Goal: Task Accomplishment & Management: Use online tool/utility

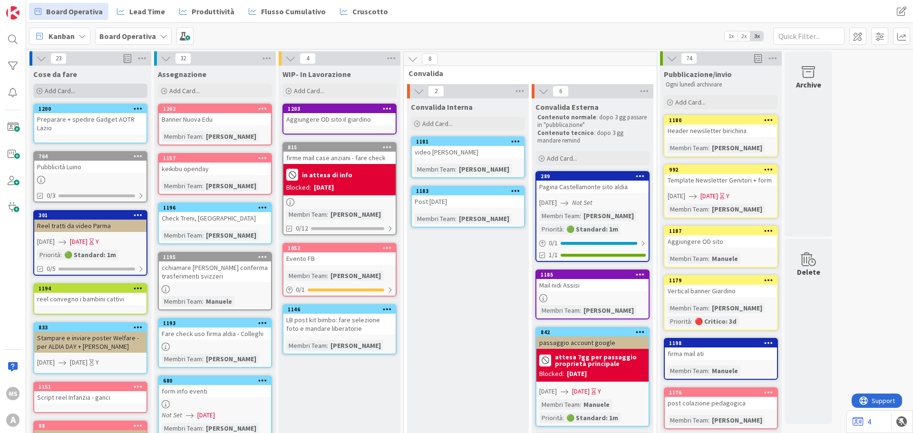
click at [117, 87] on div "Add Card..." at bounding box center [90, 91] width 114 height 14
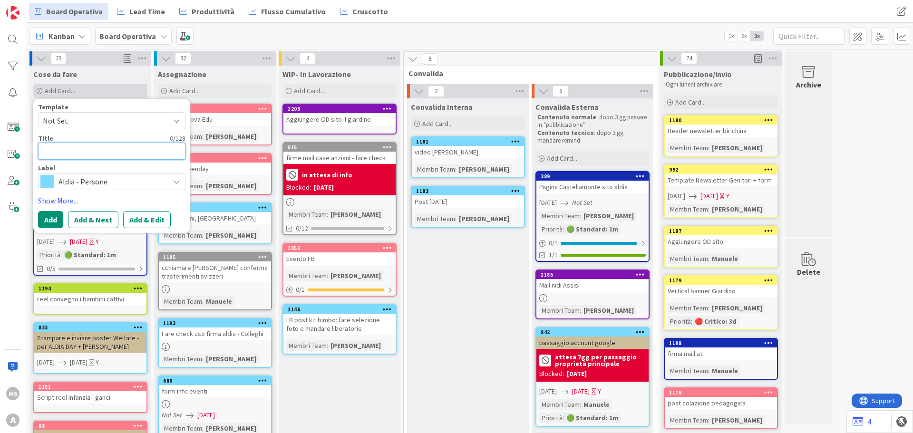
type textarea "M"
type textarea "x"
type textarea "Me"
type textarea "x"
type textarea "Men"
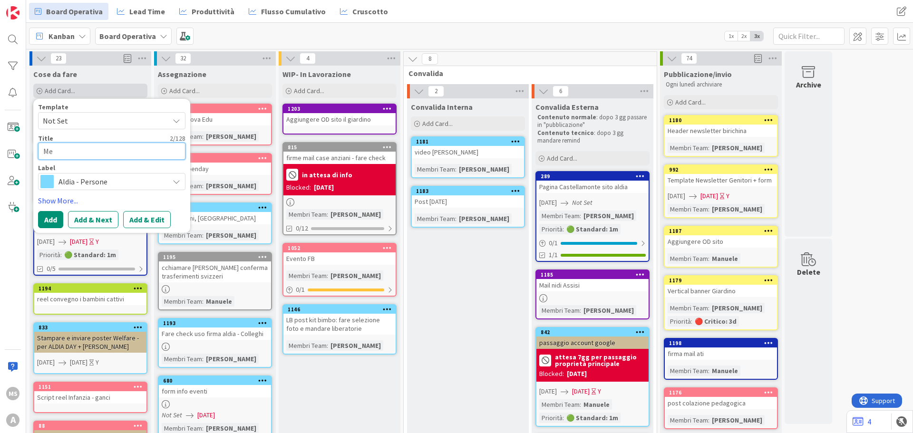
type textarea "x"
type textarea "Men"
type textarea "x"
type textarea "Men à"
type textarea "x"
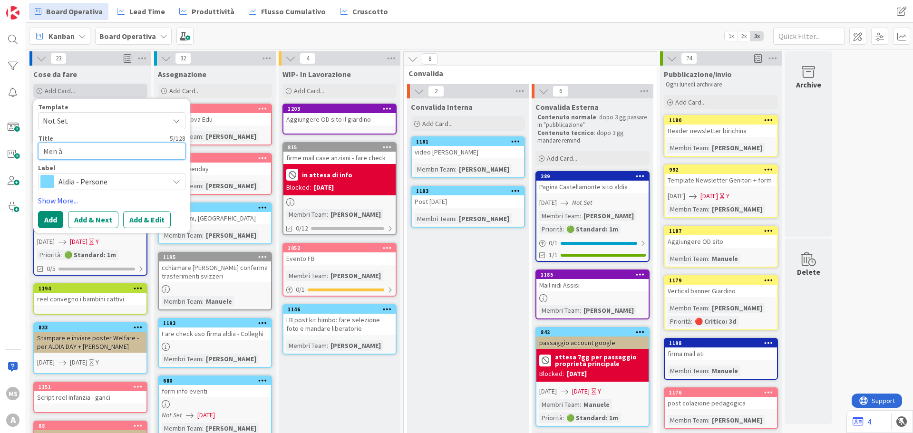
type textarea "Men"
type textarea "x"
type textarea "Men"
type textarea "x"
type textarea "Menà"
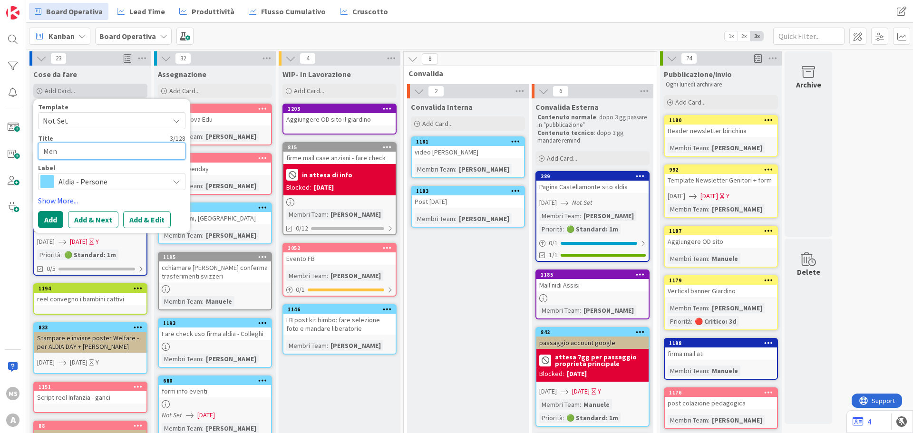
type textarea "x"
type textarea "Menà"
type textarea "x"
type textarea "Menà"
type textarea "x"
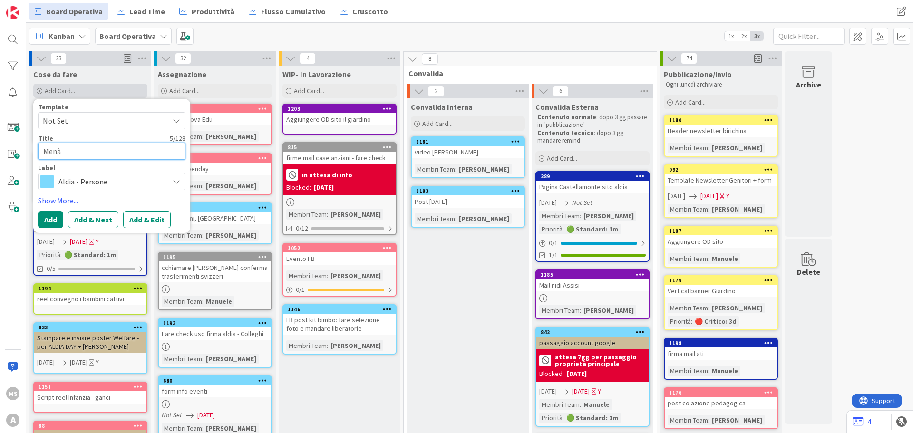
type textarea "Men"
type textarea "x"
type textarea "Menù"
type textarea "x"
type textarea "Menù"
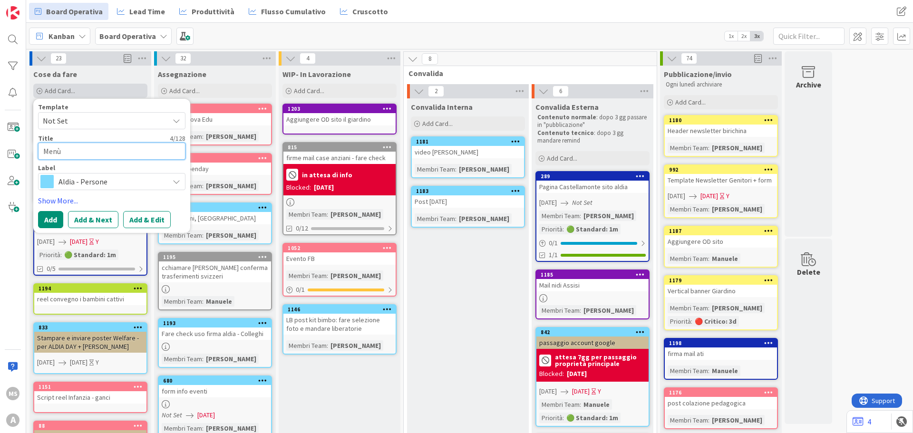
type textarea "x"
type textarea "Menù i"
type textarea "x"
type textarea "Menù in"
type textarea "x"
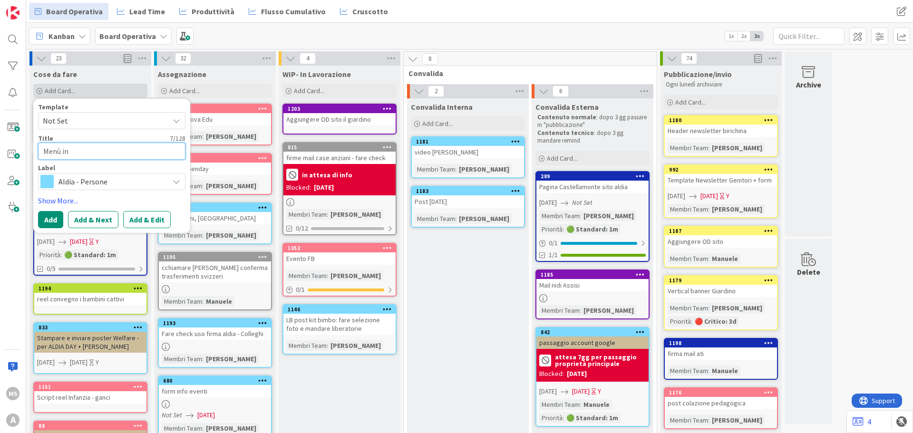
type textarea "Menù inv"
type textarea "x"
type textarea "Menù inve"
type textarea "x"
type textarea "Menù inver"
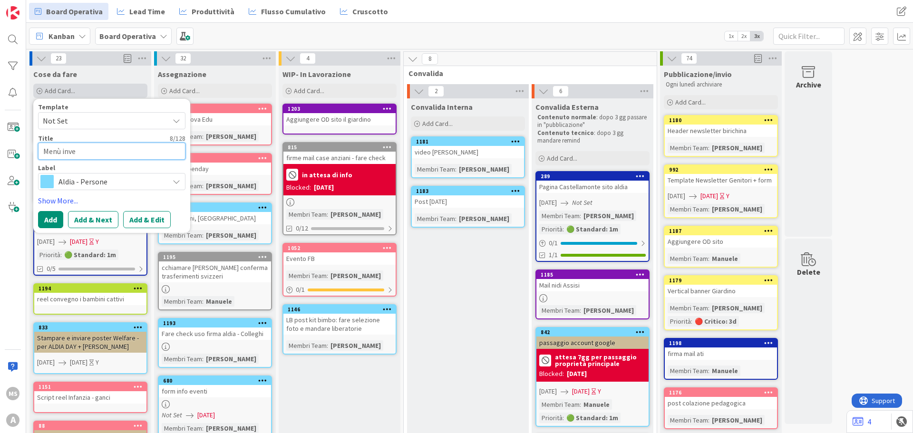
type textarea "x"
type textarea "Menù invern"
type textarea "x"
type textarea "Menù inverna"
type textarea "x"
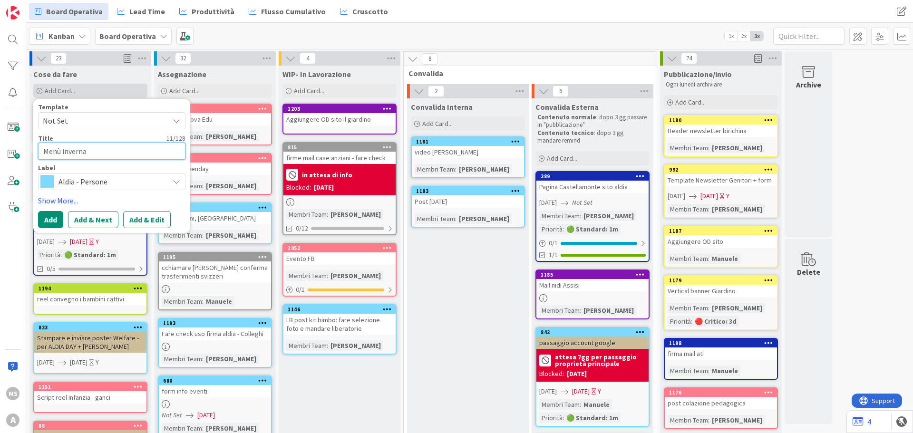
type textarea "Menù invernal"
type textarea "x"
type textarea "Menù invernale"
type textarea "x"
type textarea "Menù invernale"
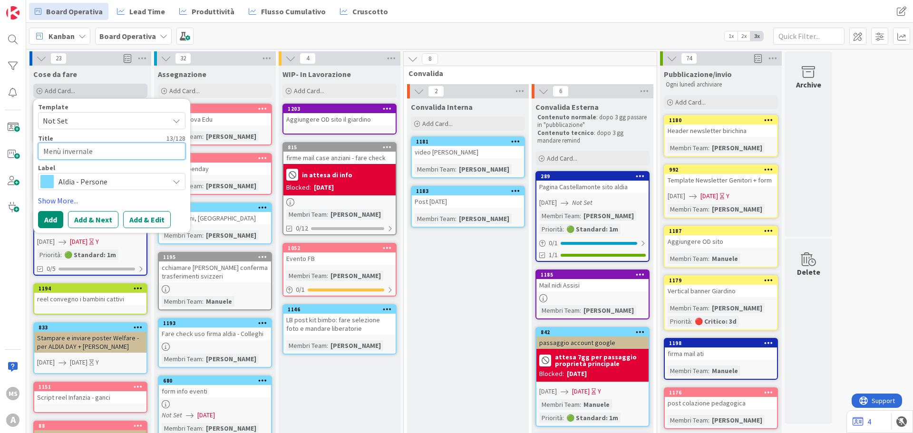
type textarea "x"
type textarea "Menù invernale P"
type textarea "x"
type textarea "Menù invernale Pa"
type textarea "x"
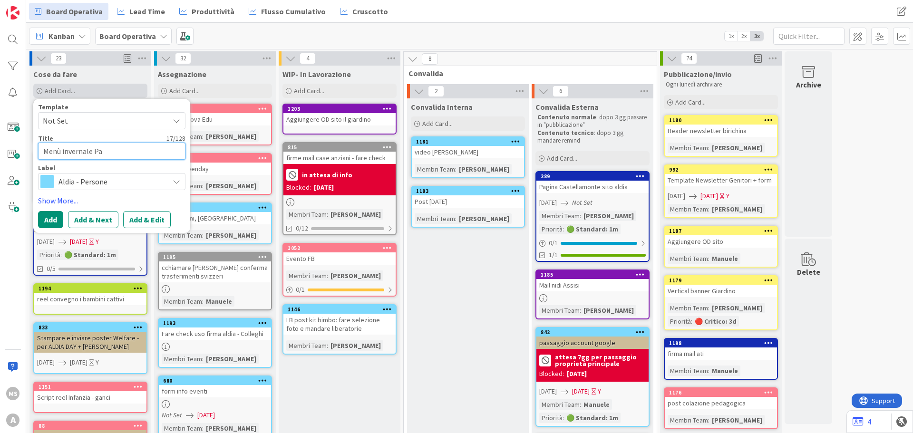
type textarea "Menù invernale Pav"
type textarea "x"
type textarea "Menù invernale Pavi"
type textarea "x"
type textarea "Menù invernale [GEOGRAPHIC_DATA]"
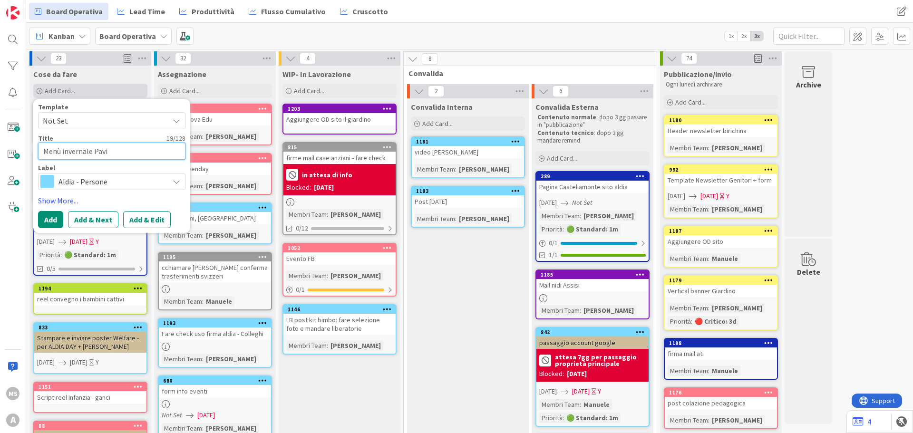
type textarea "x"
type textarea "Menù invernale [GEOGRAPHIC_DATA]"
type textarea "x"
type textarea "Menù invernale [GEOGRAPHIC_DATA] -"
type textarea "x"
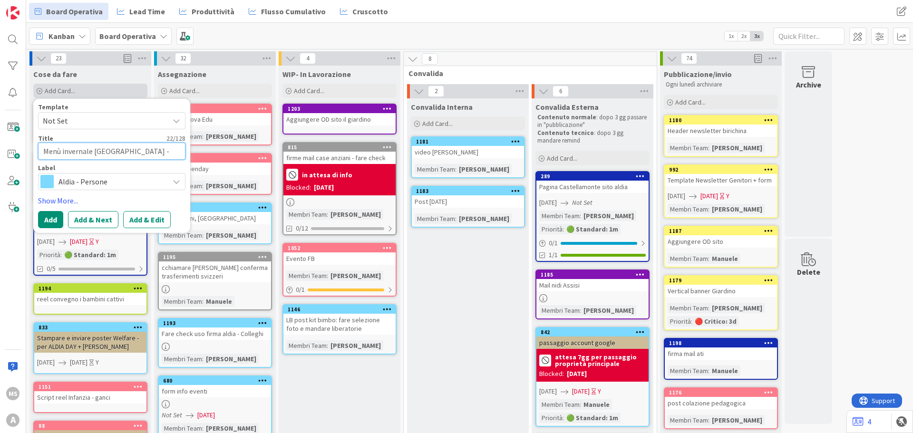
type textarea "Menù invernale [GEOGRAPHIC_DATA] -"
type textarea "x"
type textarea "Menù invernale [GEOGRAPHIC_DATA] - M"
type textarea "x"
type textarea "Menù invernale [GEOGRAPHIC_DATA] - Mi"
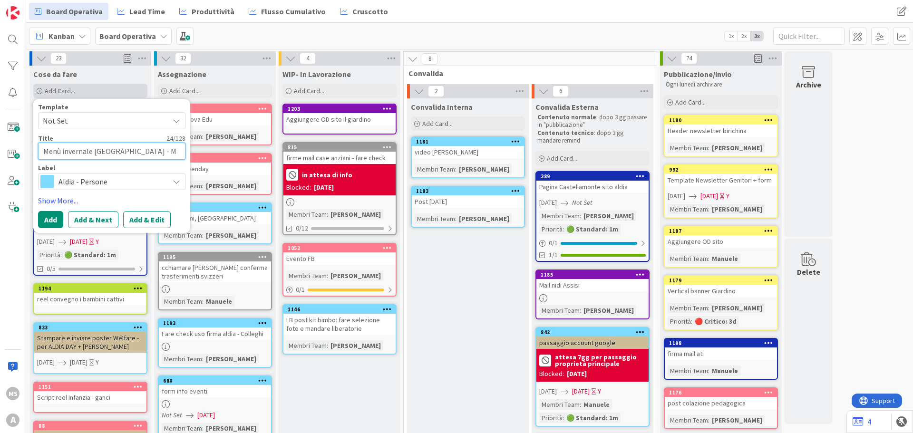
type textarea "x"
type textarea "Menù invernale [GEOGRAPHIC_DATA] - Min"
type textarea "x"
type textarea "Menù invernale [GEOGRAPHIC_DATA] - Mi"
type textarea "x"
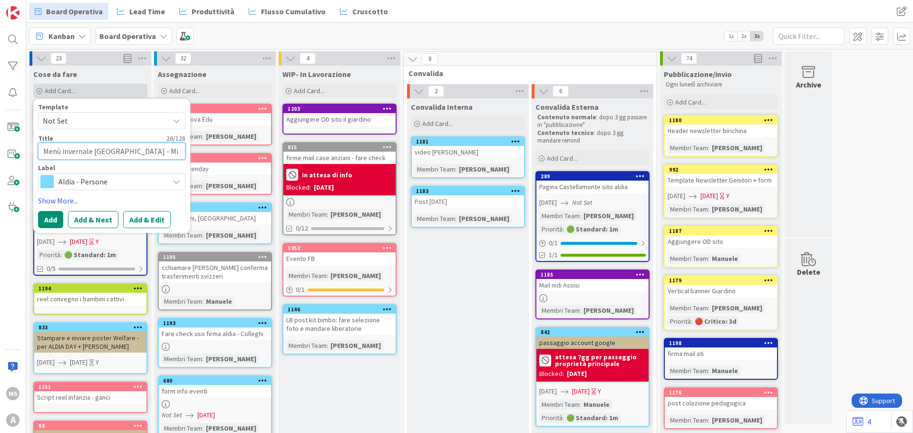
type textarea "Menù invernale [GEOGRAPHIC_DATA] - [GEOGRAPHIC_DATA]"
type textarea "x"
type textarea "Menù invernale [GEOGRAPHIC_DATA] - [GEOGRAPHIC_DATA]"
type textarea "x"
type textarea "Menù invernale [GEOGRAPHIC_DATA] - [GEOGRAPHIC_DATA]"
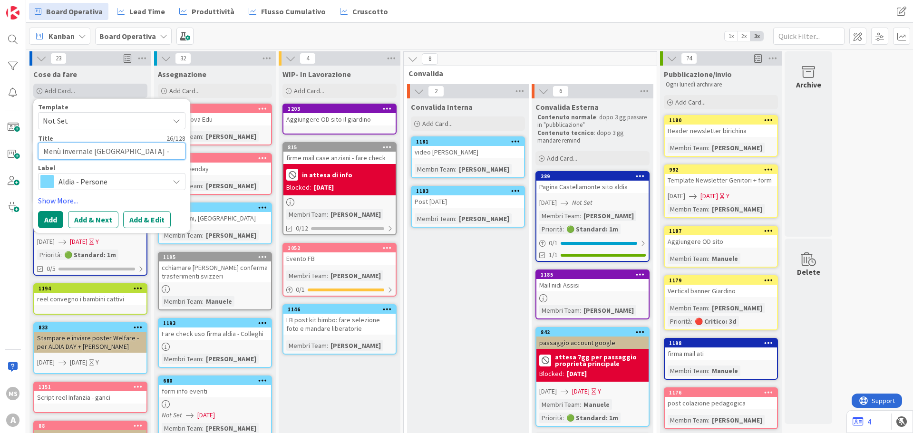
type textarea "x"
type textarea "Menù invernale [GEOGRAPHIC_DATA] - [GEOGRAPHIC_DATA]"
type textarea "x"
type textarea "Menù invernale [GEOGRAPHIC_DATA] - [GEOGRAPHIC_DATA]"
type textarea "x"
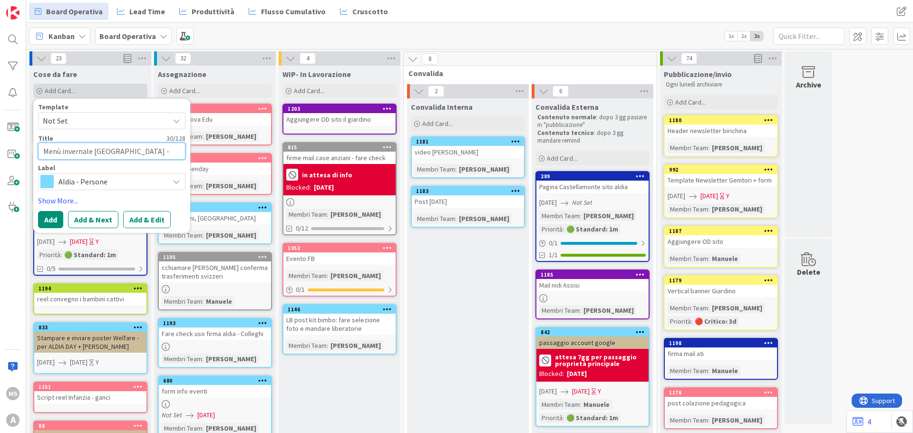
type textarea "Menù invernale [GEOGRAPHIC_DATA] - [GEOGRAPHIC_DATA] ("
type textarea "x"
type textarea "Menù invernale Pavia - [GEOGRAPHIC_DATA] (a"
type textarea "x"
type textarea "Menù invernale Pavia - [GEOGRAPHIC_DATA] (ag"
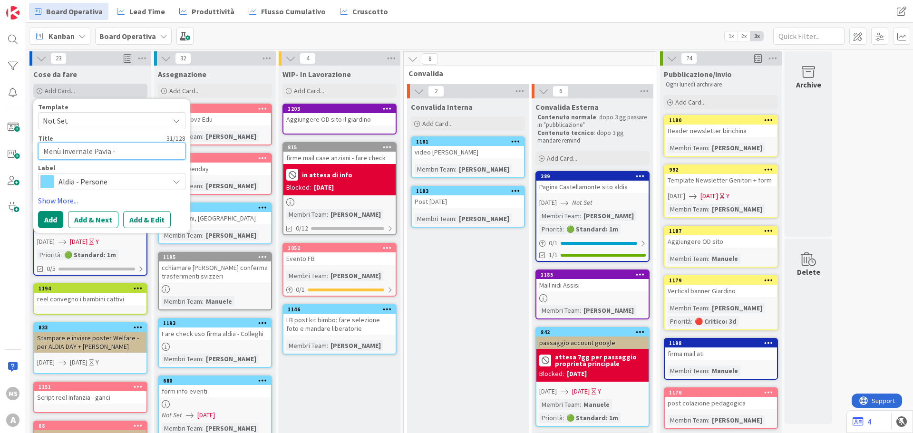
type textarea "x"
type textarea "Menù invernale Pavia - [GEOGRAPHIC_DATA] (agg"
type textarea "x"
type textarea "Menù invernale Pavia - [GEOGRAPHIC_DATA] (aggi"
type textarea "x"
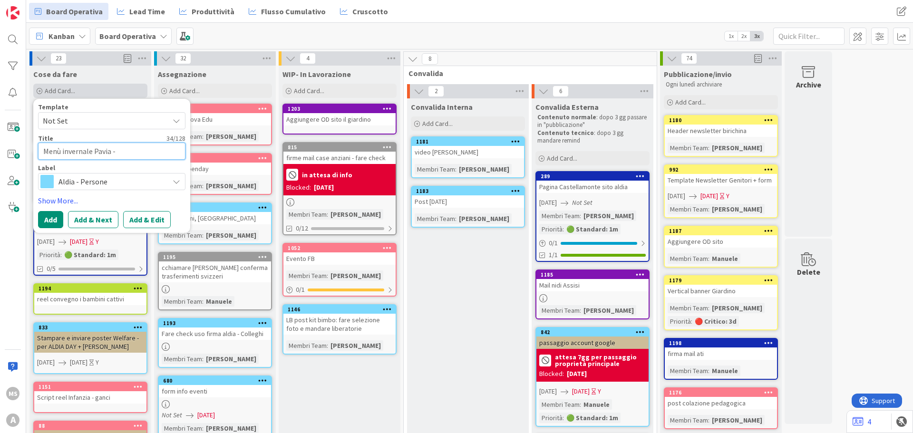
type textarea "Menù invernale Pavia - [GEOGRAPHIC_DATA] (aggio"
type textarea "x"
type textarea "Menù invernale Pavia - [GEOGRAPHIC_DATA] (aggior"
type textarea "x"
type textarea "Menù invernale Pavia - [GEOGRAPHIC_DATA] (aggiorn"
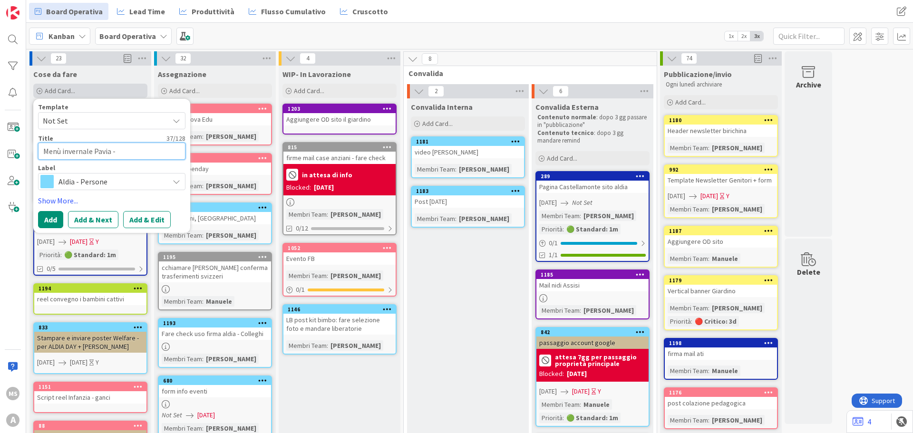
type textarea "x"
type textarea "Menù invernale [GEOGRAPHIC_DATA] - [GEOGRAPHIC_DATA] (aggiorna"
type textarea "x"
type textarea "Menù invernale [GEOGRAPHIC_DATA] - [GEOGRAPHIC_DATA] (aggiornar"
type textarea "x"
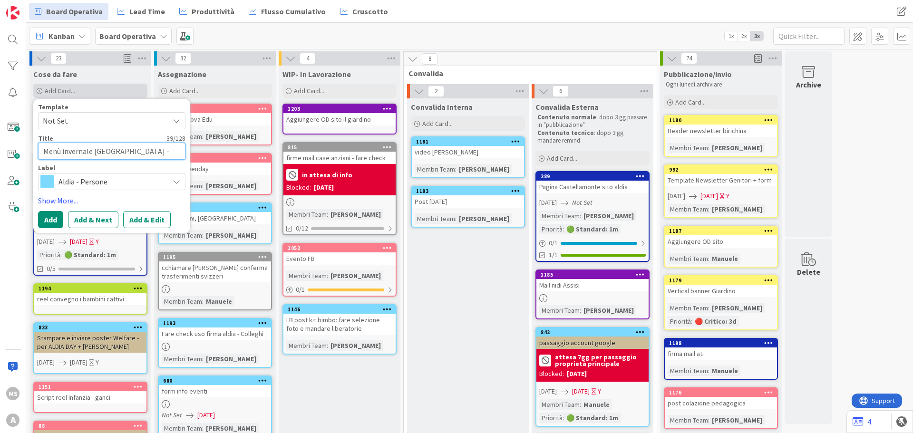
type textarea "Menù invernale [GEOGRAPHIC_DATA] - [GEOGRAPHIC_DATA] (aggiornare"
type textarea "x"
type textarea "Menù invernale [GEOGRAPHIC_DATA] - [GEOGRAPHIC_DATA] (aggiornare"
type textarea "x"
type textarea "Menù invernale Pavia - [GEOGRAPHIC_DATA] (aggiornare a"
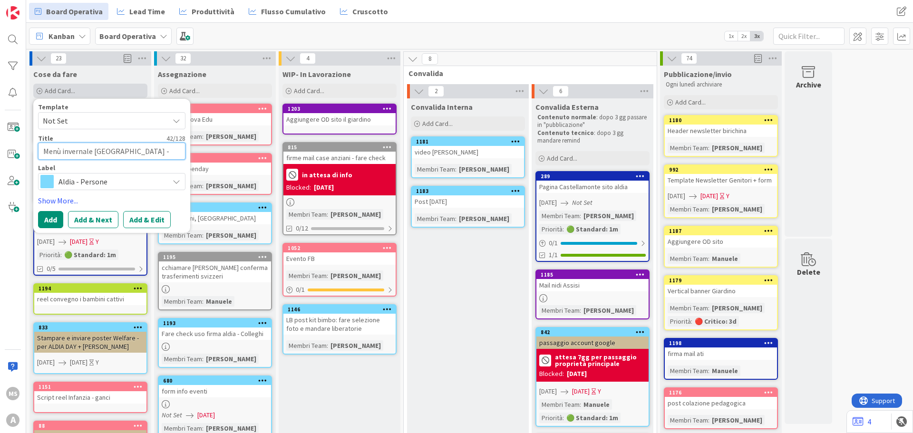
type textarea "x"
type textarea "Menù invernale [GEOGRAPHIC_DATA] - [GEOGRAPHIC_DATA] (aggiornare an"
type textarea "x"
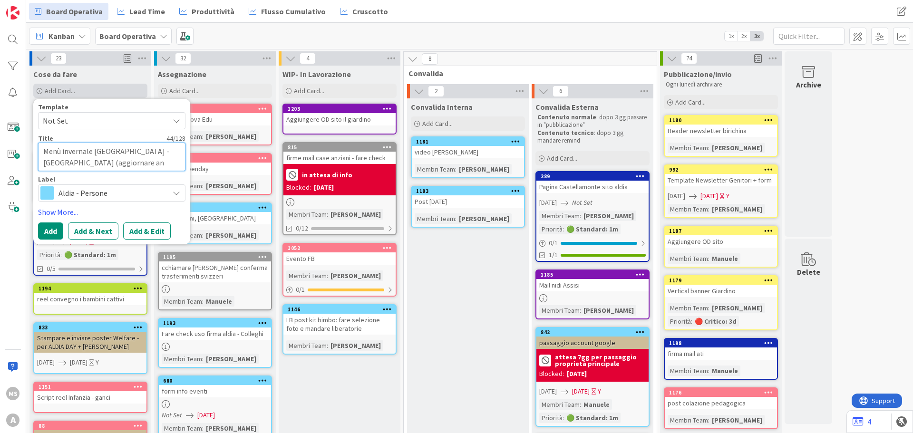
type textarea "Menù invernale [GEOGRAPHIC_DATA] - [GEOGRAPHIC_DATA] (aggiornare ann"
type textarea "x"
type textarea "Menù invernale [GEOGRAPHIC_DATA] - [GEOGRAPHIC_DATA] (aggiornare annp"
type textarea "x"
type textarea "Menù invernale [GEOGRAPHIC_DATA] - [GEOGRAPHIC_DATA] (aggiornare annp)"
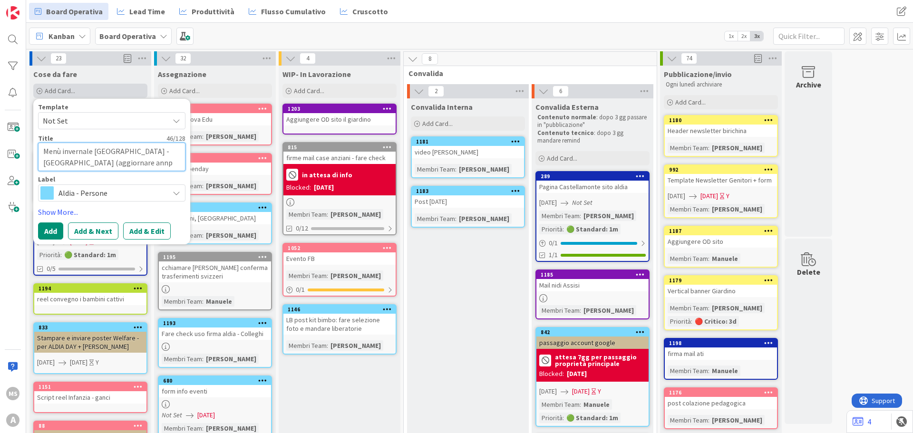
type textarea "x"
type textarea "Menù invernale [GEOGRAPHIC_DATA] - [GEOGRAPHIC_DATA] (aggiornare annp"
type textarea "x"
type textarea "Menù invernale [GEOGRAPHIC_DATA] - [GEOGRAPHIC_DATA] (aggiornare ann"
type textarea "x"
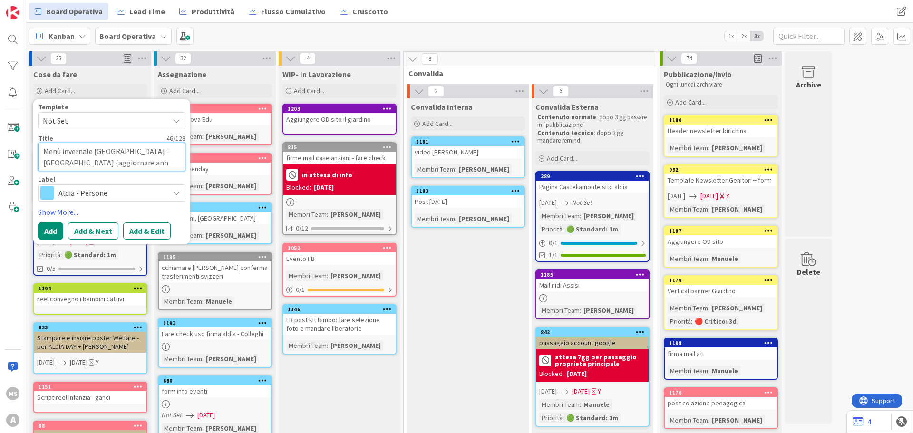
type textarea "Menù invernale [GEOGRAPHIC_DATA] - [GEOGRAPHIC_DATA] (aggiornare an"
type textarea "x"
type textarea "Menù invernale [GEOGRAPHIC_DATA] - [GEOGRAPHIC_DATA] (aggiornare ann"
type textarea "x"
type textarea "Menù invernale [GEOGRAPHIC_DATA] - [GEOGRAPHIC_DATA] (aggiornare anno"
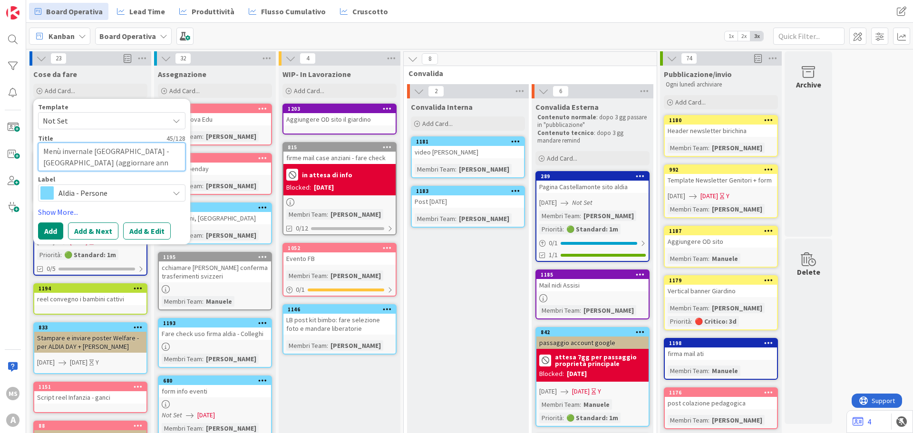
type textarea "x"
type textarea "Menù invernale [GEOGRAPHIC_DATA] - [GEOGRAPHIC_DATA] (aggiornare anno)"
type textarea "x"
type textarea "Menù invernale [GEOGRAPHIC_DATA] - [GEOGRAPHIC_DATA] (aggiornare anno)"
click at [98, 197] on span "Aldia - Persone" at bounding box center [112, 192] width 106 height 13
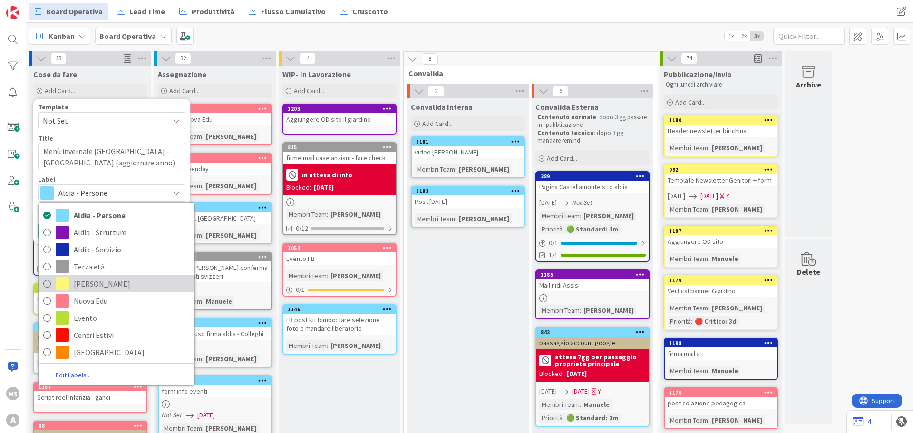
click at [103, 292] on link "[PERSON_NAME]" at bounding box center [117, 283] width 156 height 17
type textarea "x"
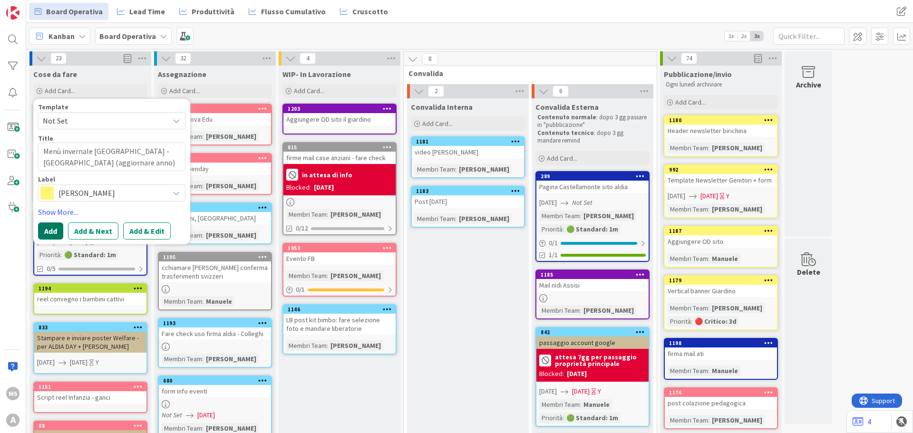
click at [59, 226] on button "Add" at bounding box center [50, 231] width 25 height 17
